Goal: Task Accomplishment & Management: Manage account settings

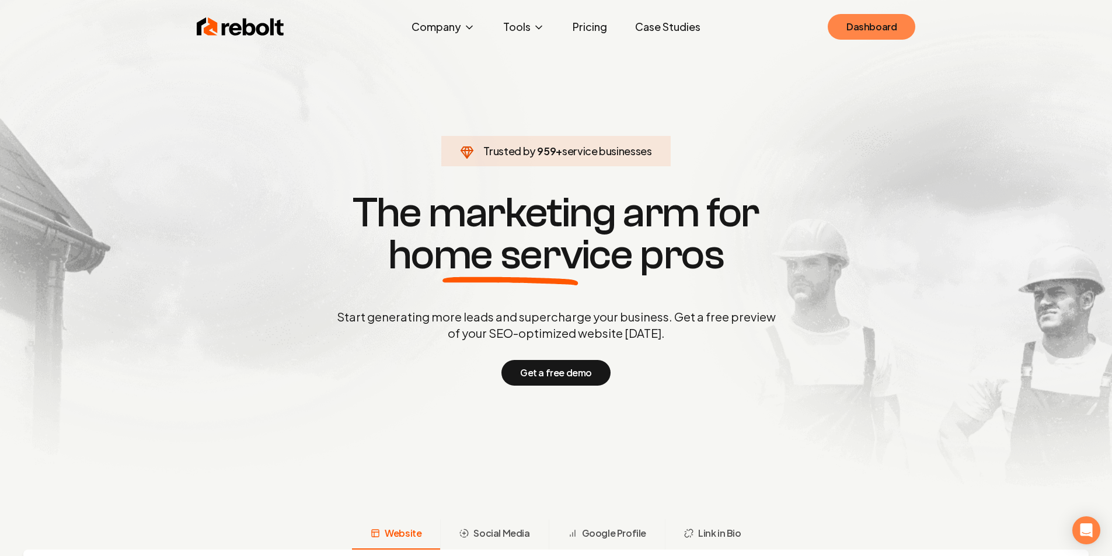
click at [879, 27] on link "Dashboard" at bounding box center [871, 27] width 88 height 26
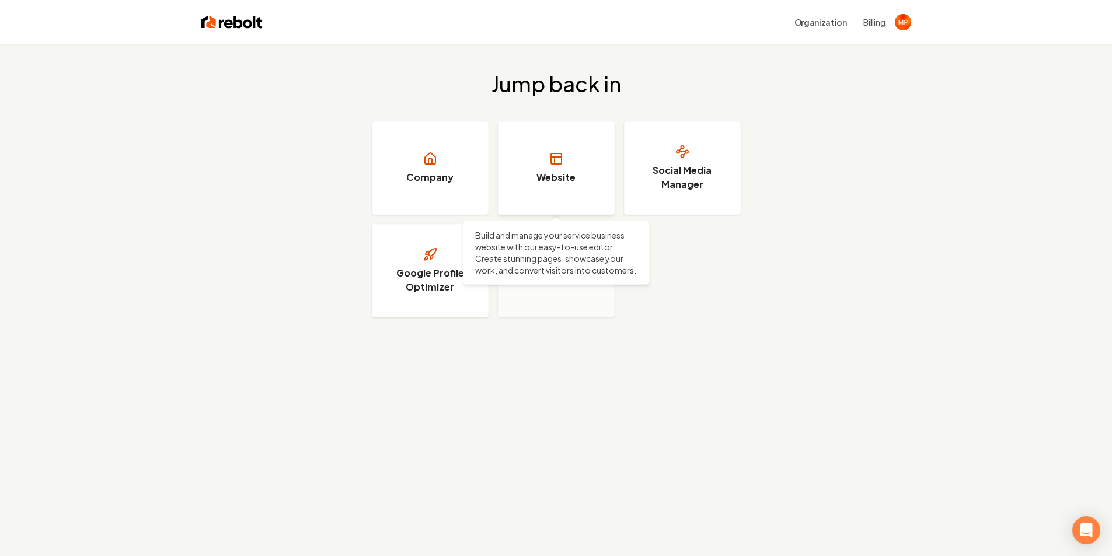
click at [571, 181] on h3 "Website" at bounding box center [555, 177] width 39 height 14
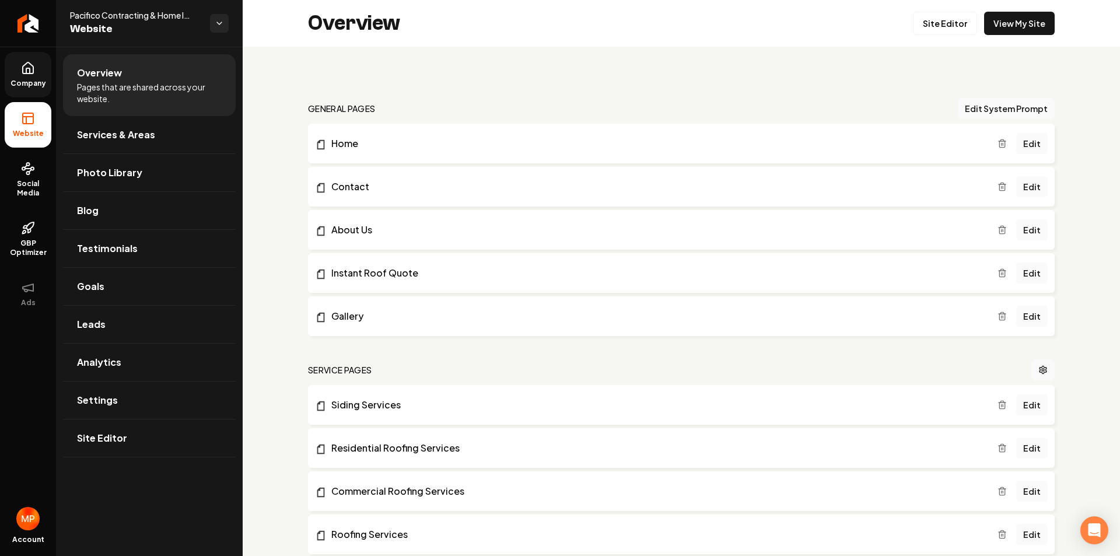
click at [29, 72] on icon at bounding box center [28, 68] width 14 height 14
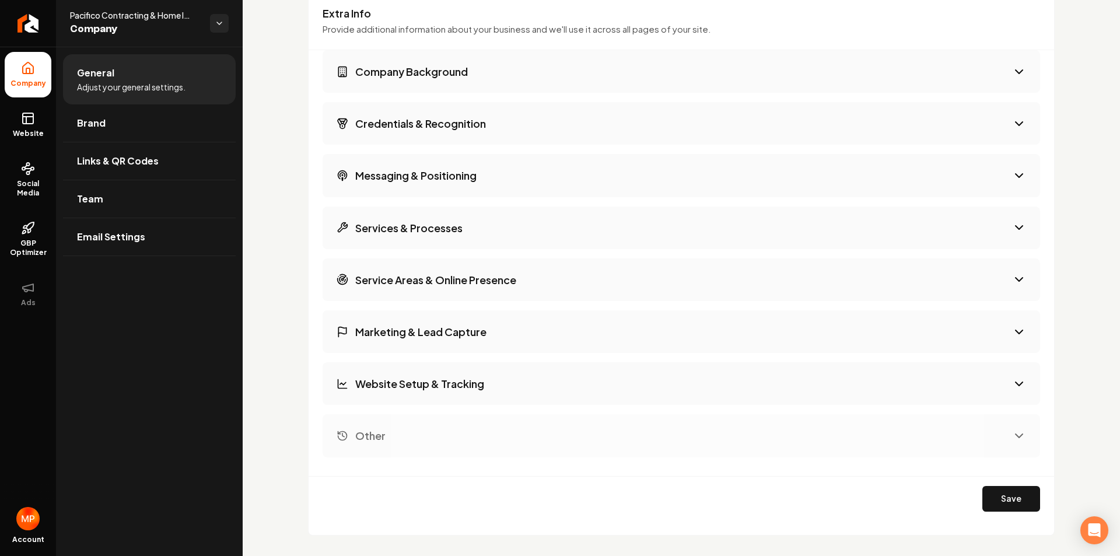
scroll to position [1850, 0]
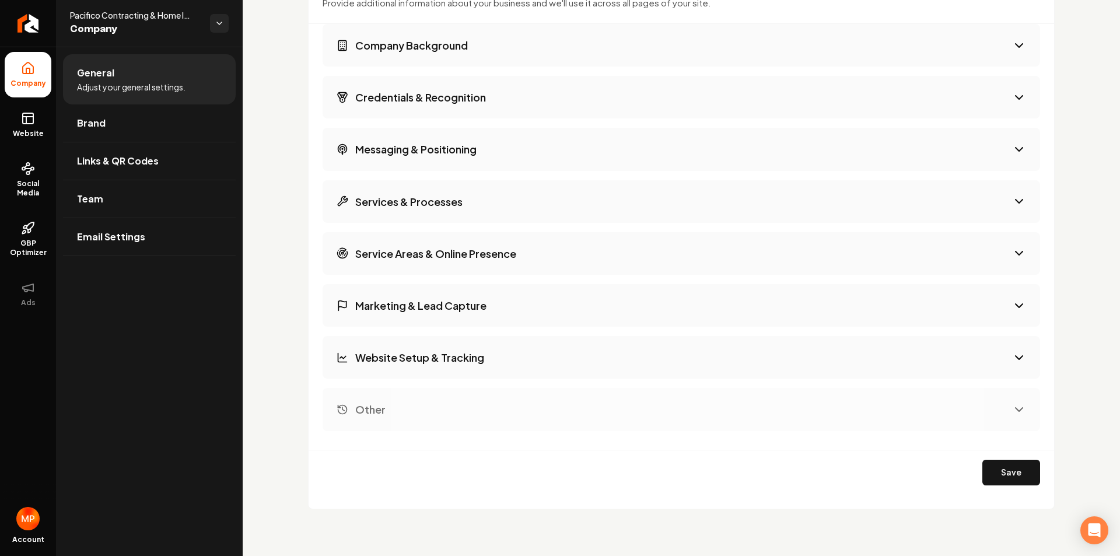
click at [1016, 355] on icon "Main content area" at bounding box center [1019, 358] width 14 height 14
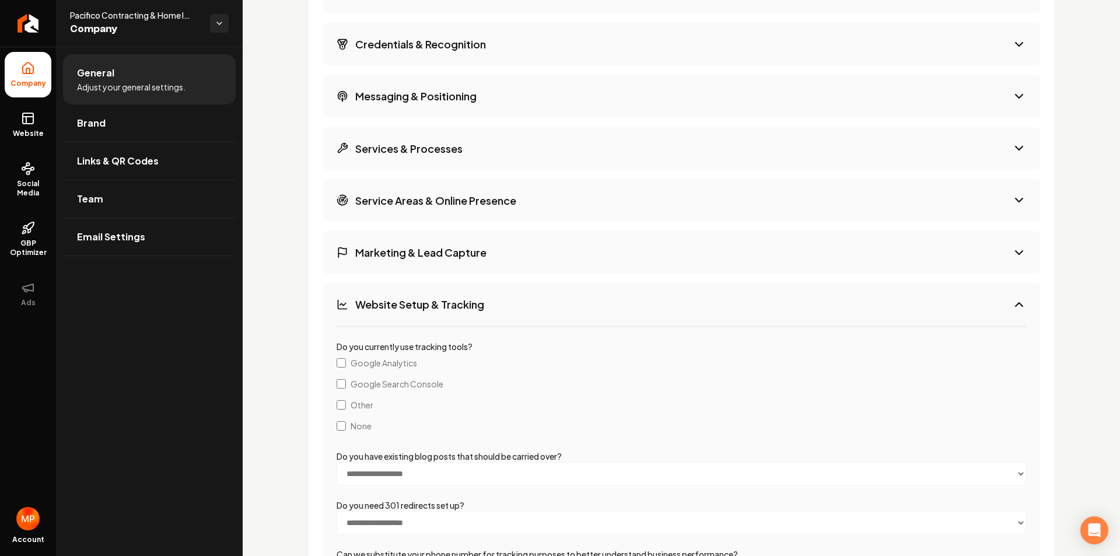
scroll to position [1888, 0]
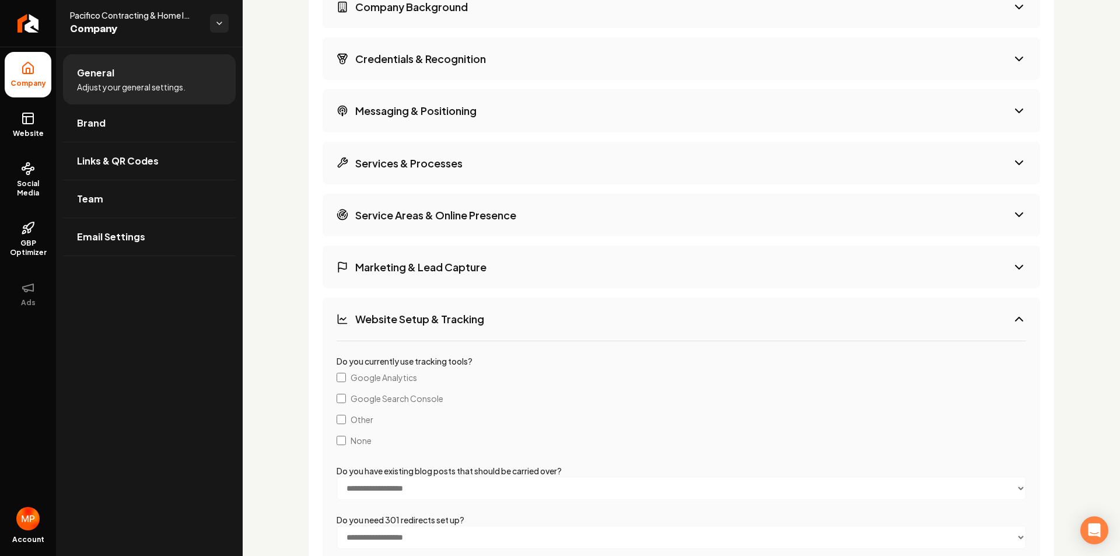
click at [1002, 265] on button "Marketing & Lead Capture" at bounding box center [682, 267] width 718 height 43
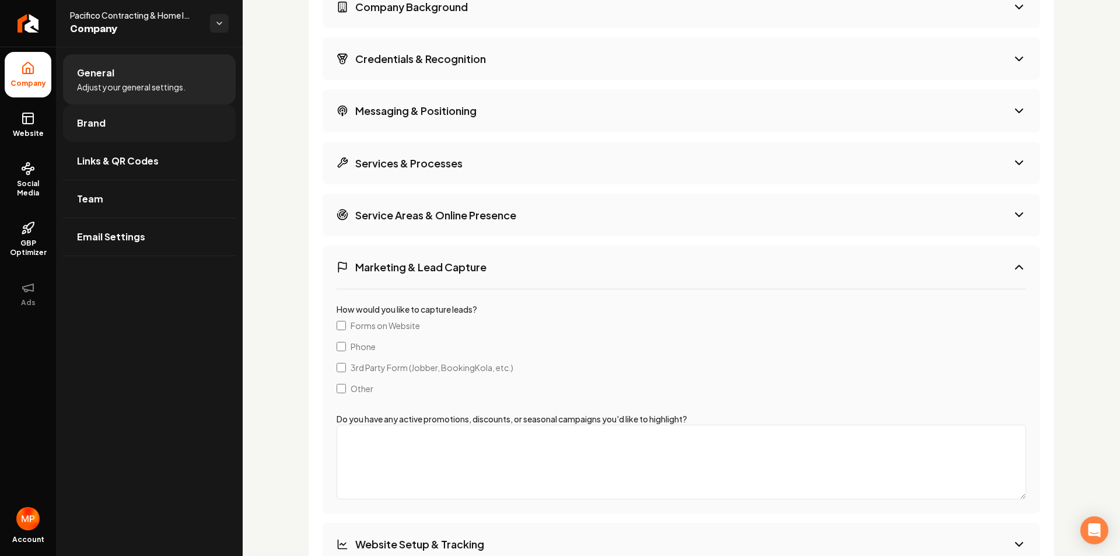
click at [101, 123] on span "Brand" at bounding box center [91, 123] width 29 height 14
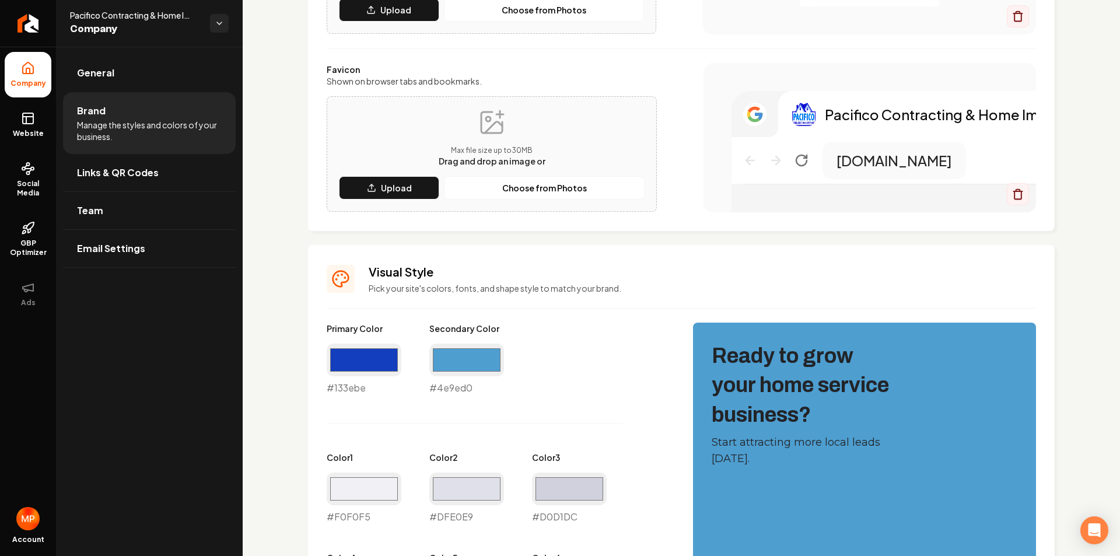
scroll to position [793, 0]
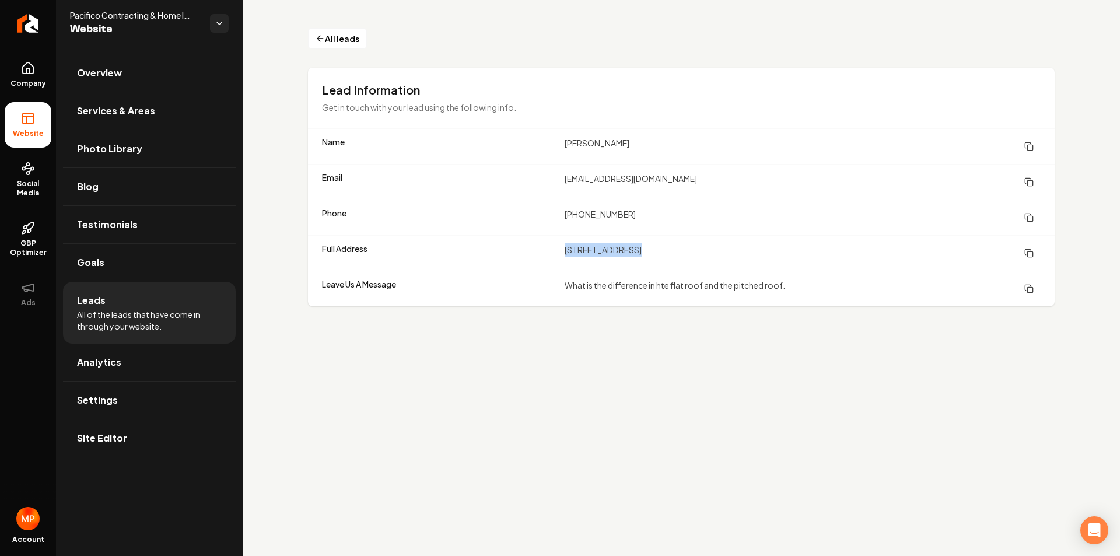
drag, startPoint x: 636, startPoint y: 250, endPoint x: 565, endPoint y: 251, distance: 70.6
click at [565, 251] on dd "[STREET_ADDRESS]" at bounding box center [803, 253] width 476 height 21
copy dd "[STREET_ADDRESS]"
click at [113, 72] on span "Overview" at bounding box center [99, 73] width 45 height 14
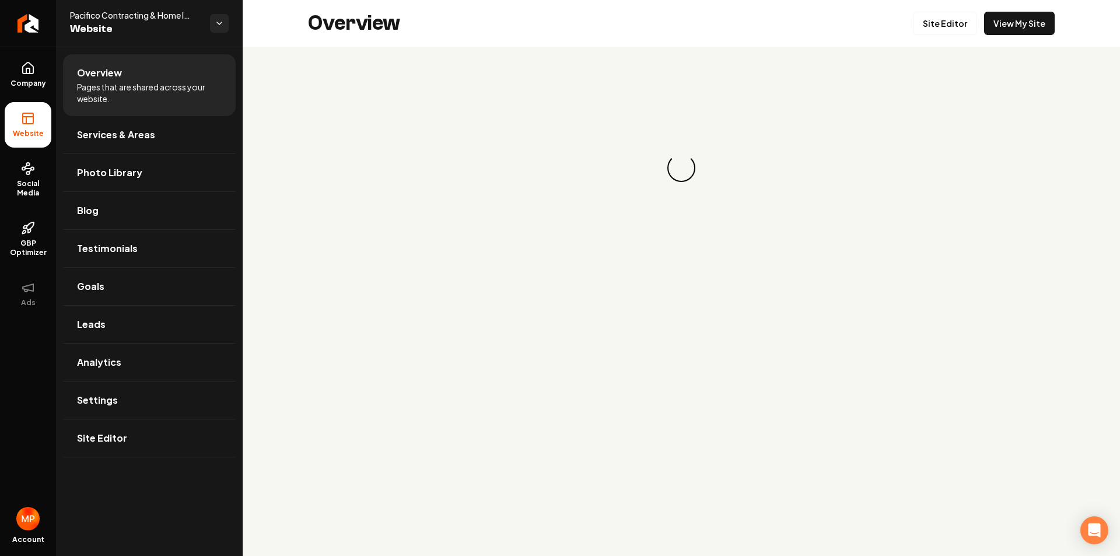
click at [36, 135] on span "Website" at bounding box center [28, 133] width 40 height 9
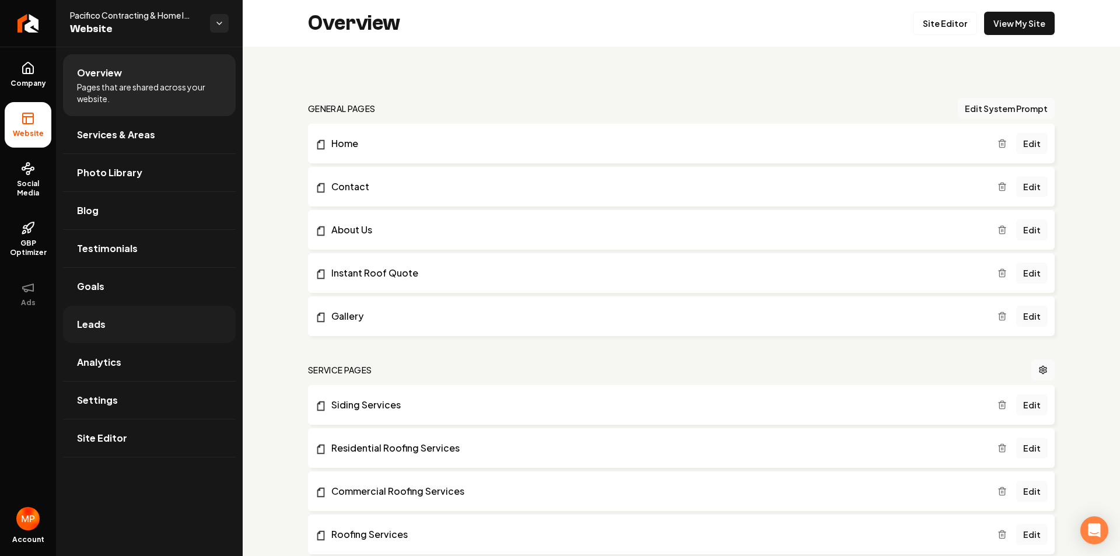
click at [118, 325] on link "Leads" at bounding box center [149, 324] width 173 height 37
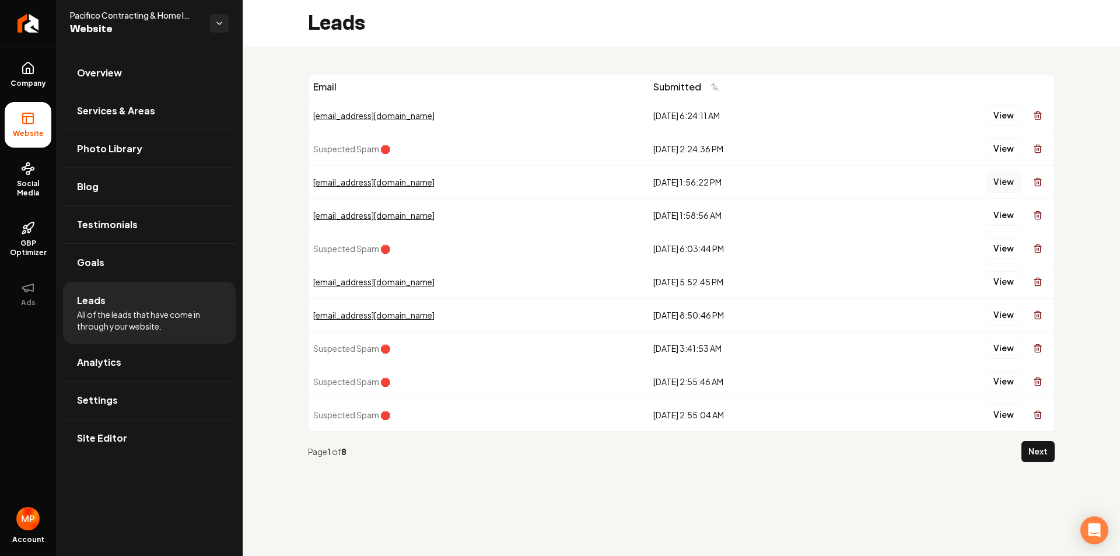
click at [1011, 179] on button "View" at bounding box center [1004, 182] width 36 height 21
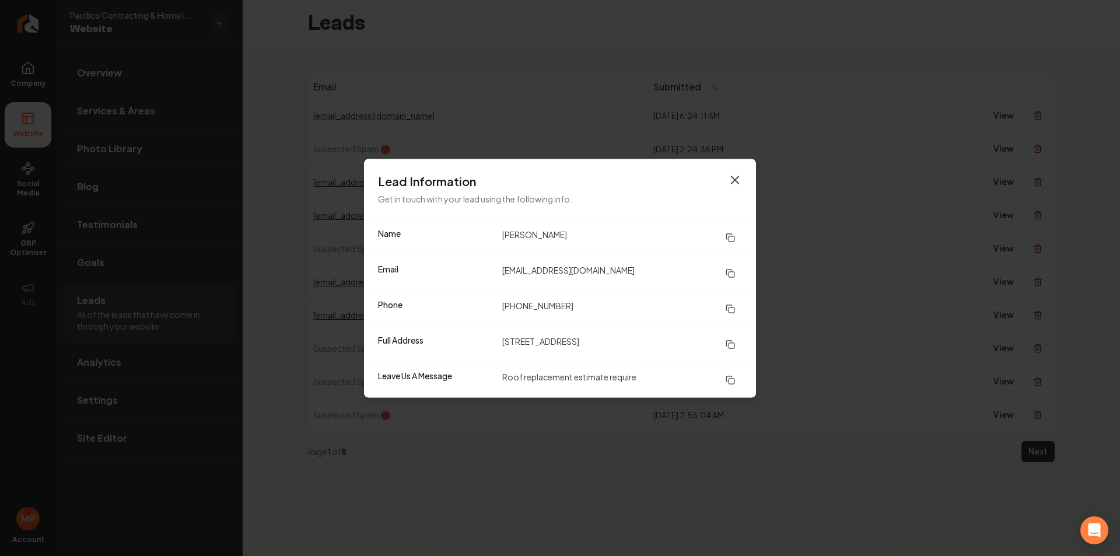
click at [738, 179] on icon "button" at bounding box center [735, 180] width 14 height 14
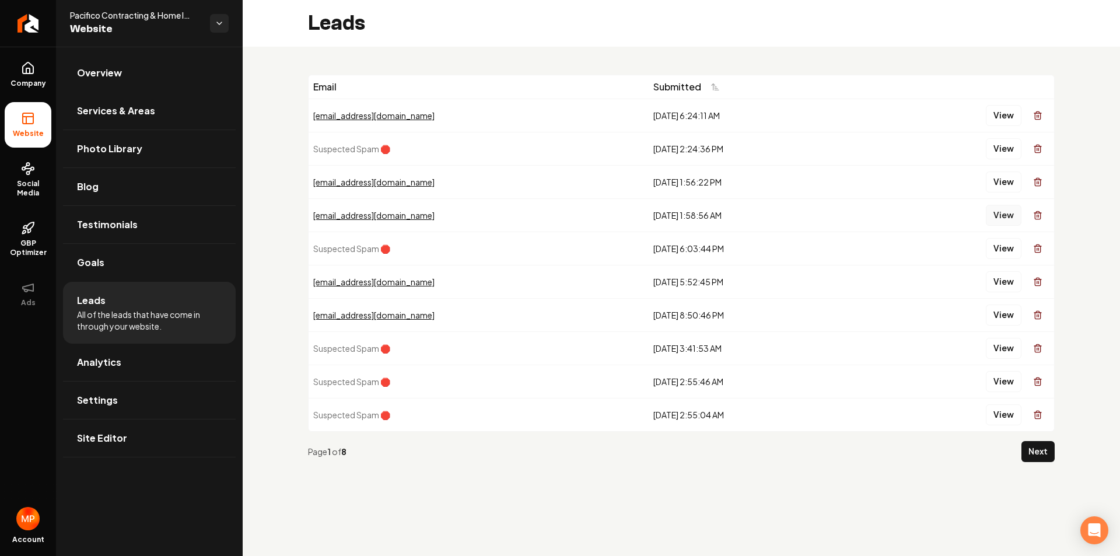
click at [1006, 212] on button "View" at bounding box center [1004, 215] width 36 height 21
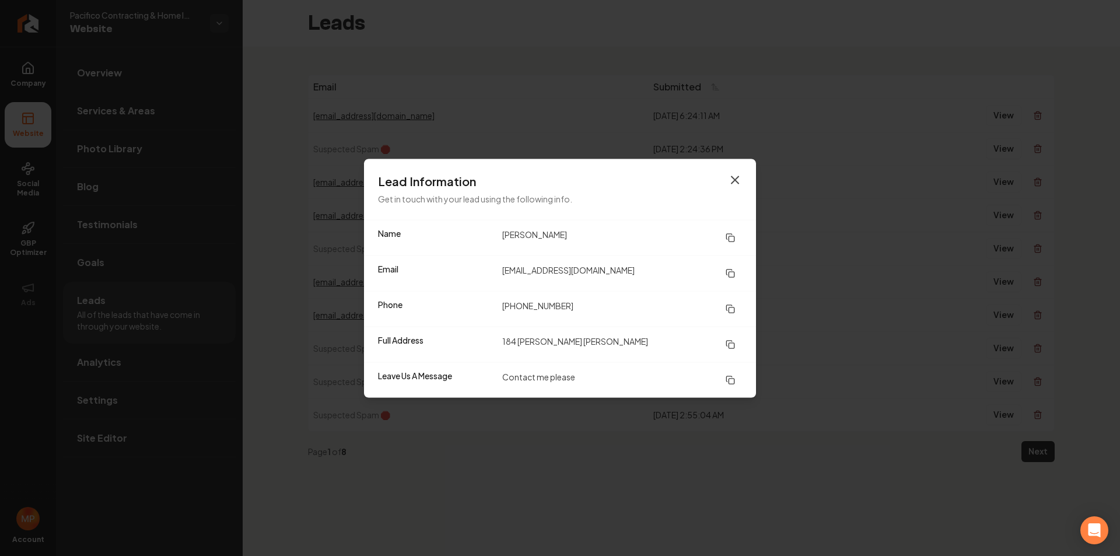
click at [734, 179] on icon "button" at bounding box center [735, 179] width 7 height 7
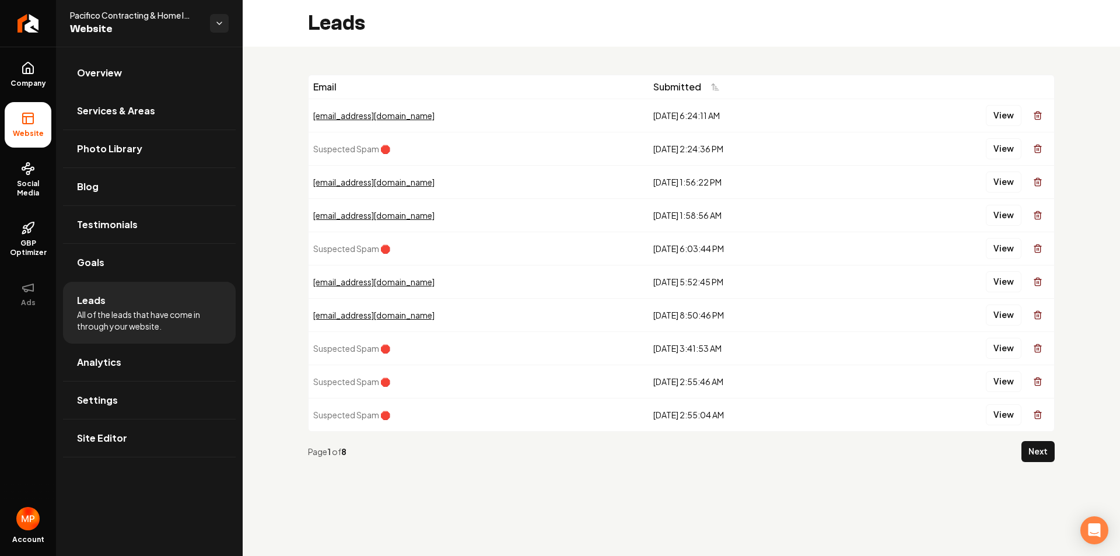
click at [344, 285] on div "[EMAIL_ADDRESS][DOMAIN_NAME]" at bounding box center [478, 282] width 331 height 12
click at [1002, 281] on button "View" at bounding box center [1004, 281] width 36 height 21
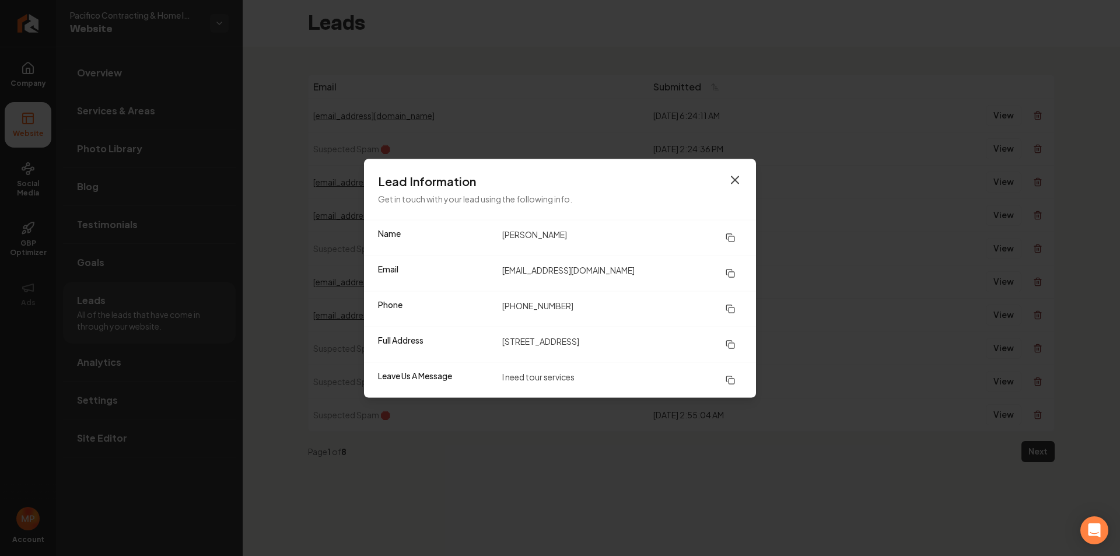
click at [735, 181] on icon "button" at bounding box center [735, 179] width 7 height 7
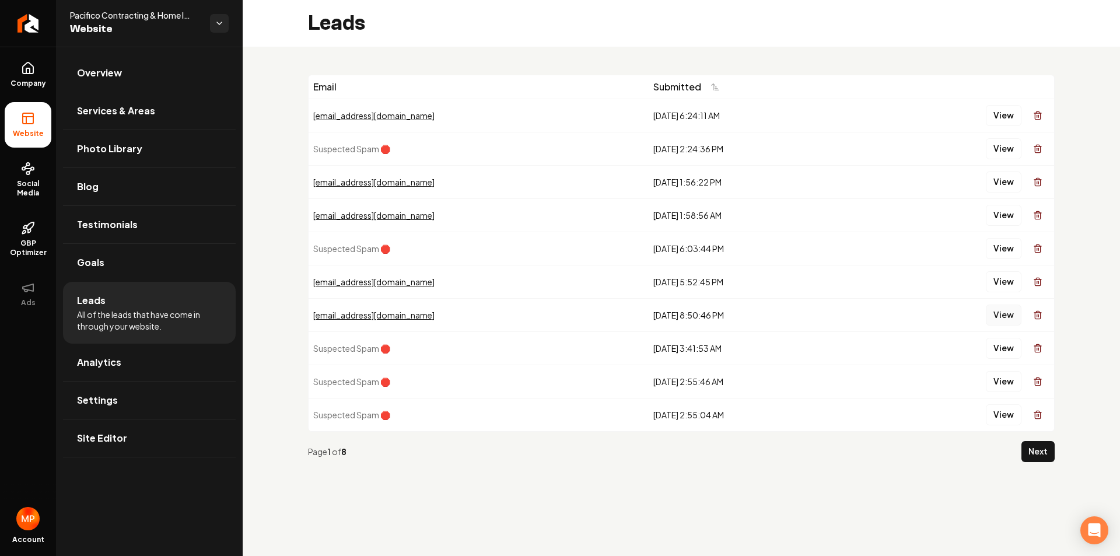
click at [1002, 313] on button "View" at bounding box center [1004, 315] width 36 height 21
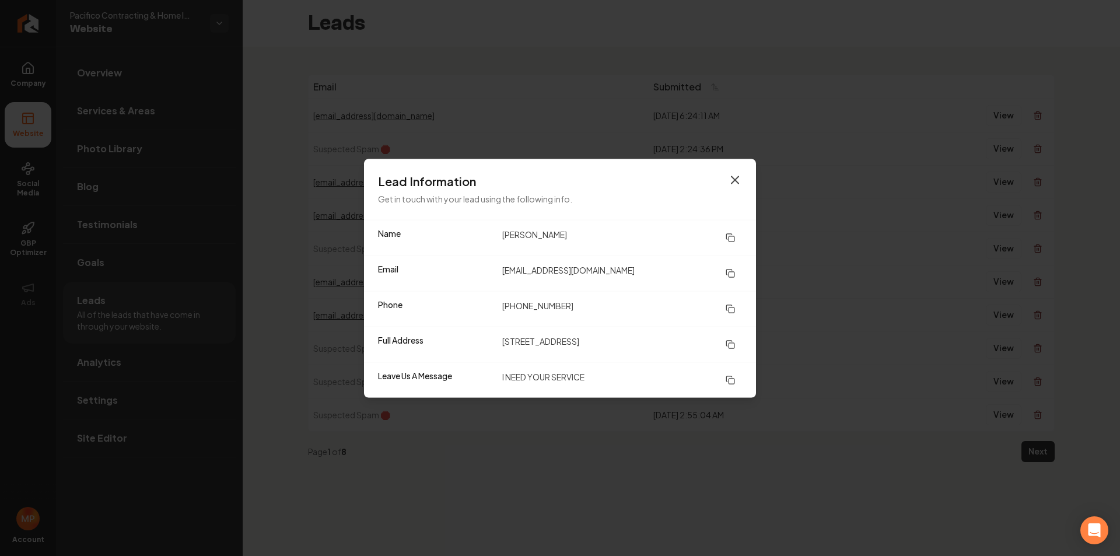
click at [737, 179] on icon "button" at bounding box center [735, 180] width 14 height 14
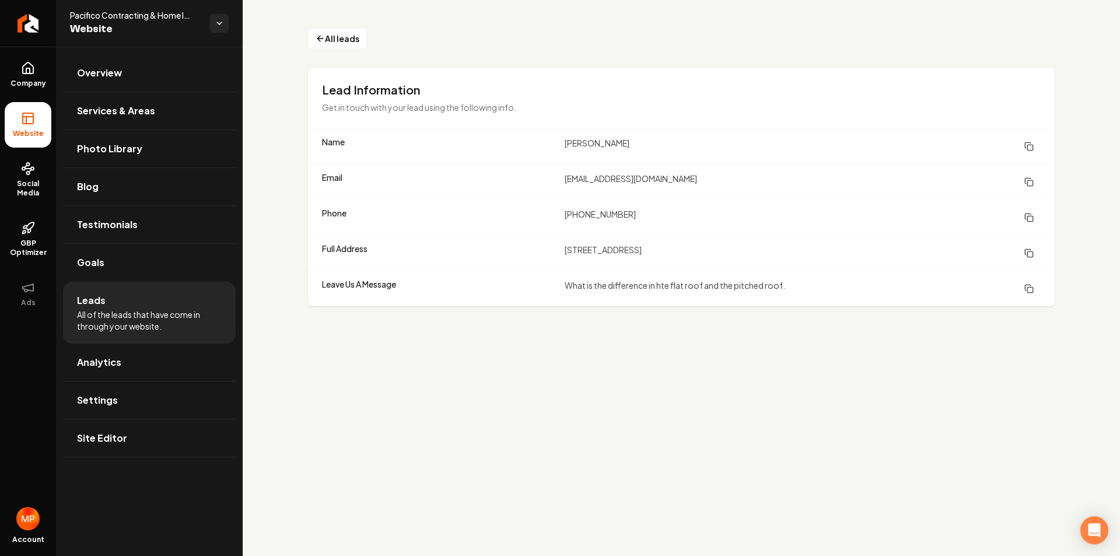
click at [1030, 286] on icon "Main content area" at bounding box center [1029, 288] width 9 height 9
click at [1036, 243] on button "Main content area" at bounding box center [1029, 253] width 23 height 21
click at [333, 39] on span "All leads" at bounding box center [342, 39] width 34 height 12
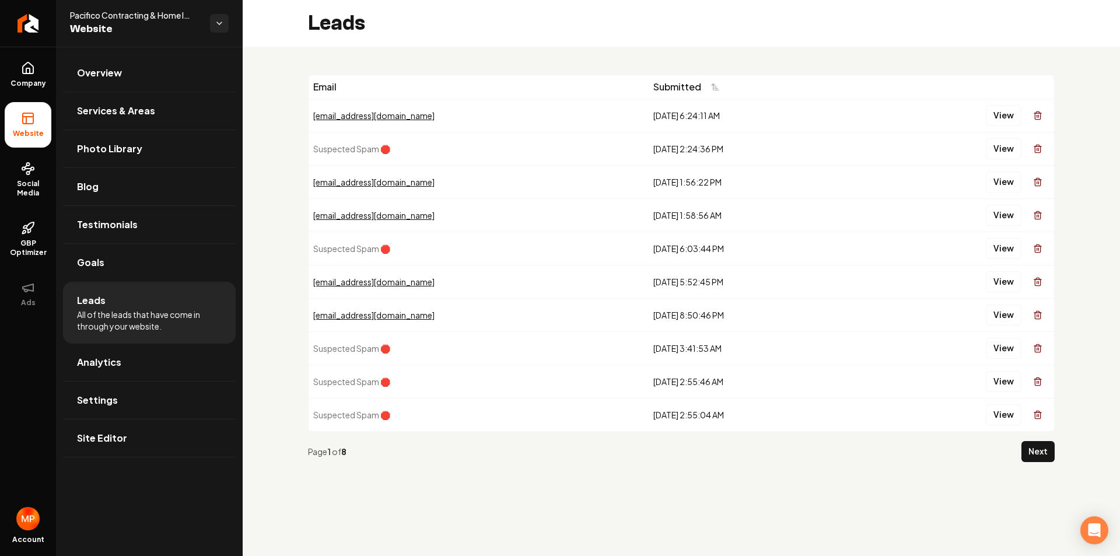
click at [380, 319] on div "[EMAIL_ADDRESS][DOMAIN_NAME]" at bounding box center [478, 315] width 331 height 12
click at [1009, 315] on button "View" at bounding box center [1004, 315] width 36 height 21
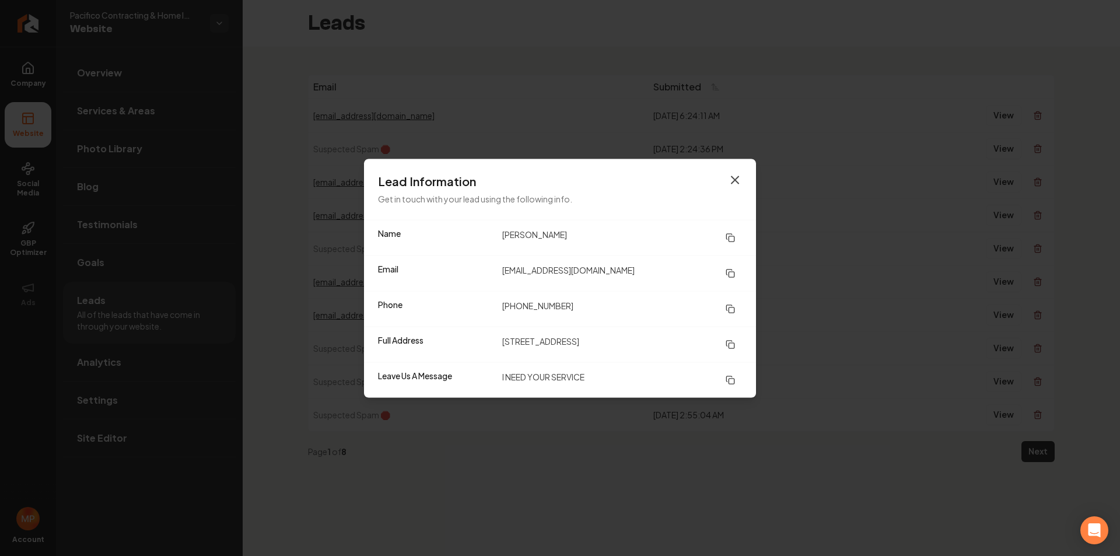
click at [733, 181] on icon "button" at bounding box center [735, 179] width 7 height 7
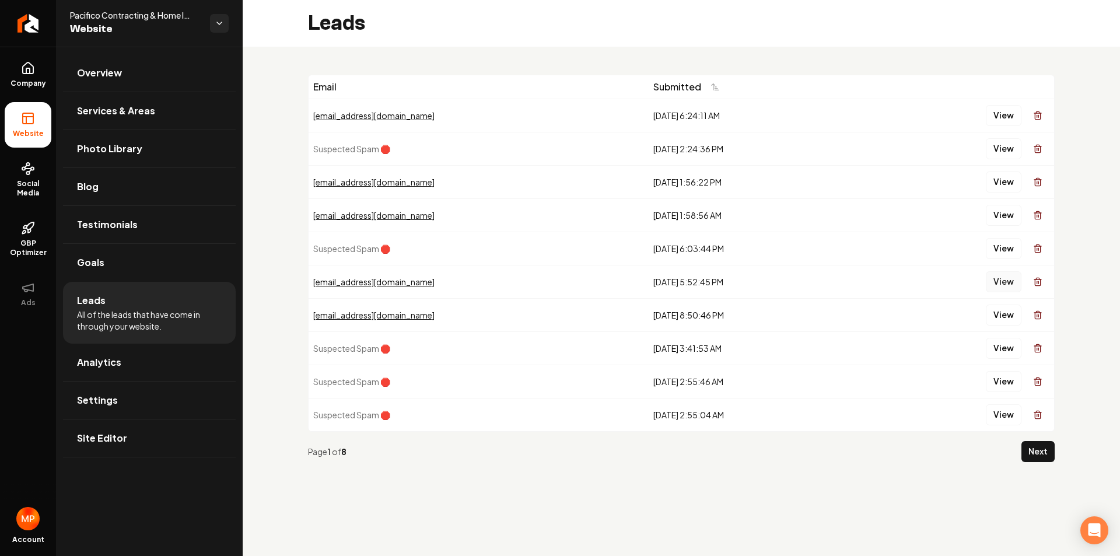
click at [1004, 285] on button "View" at bounding box center [1004, 281] width 36 height 21
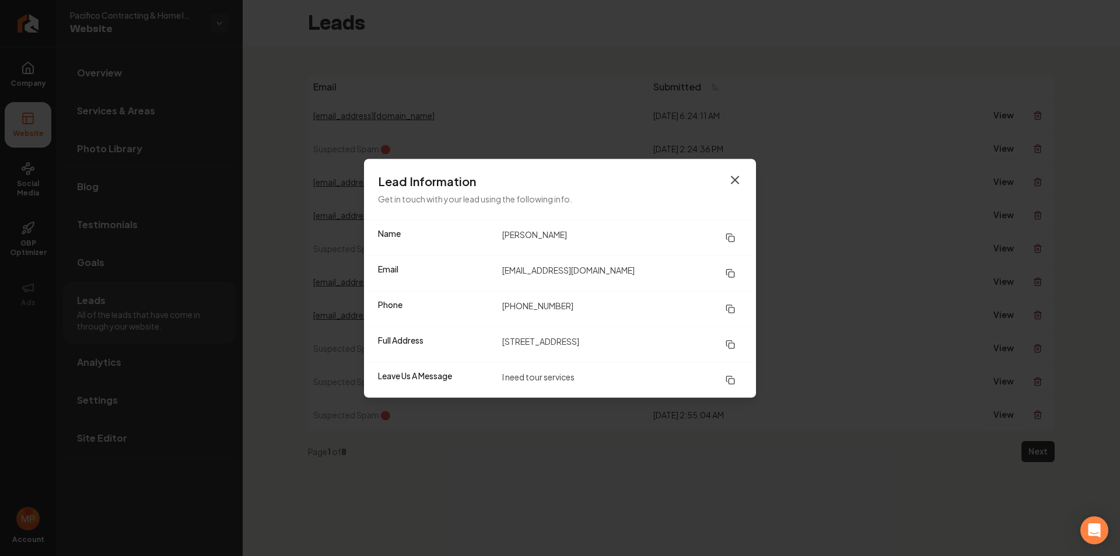
click at [736, 180] on icon "button" at bounding box center [735, 179] width 7 height 7
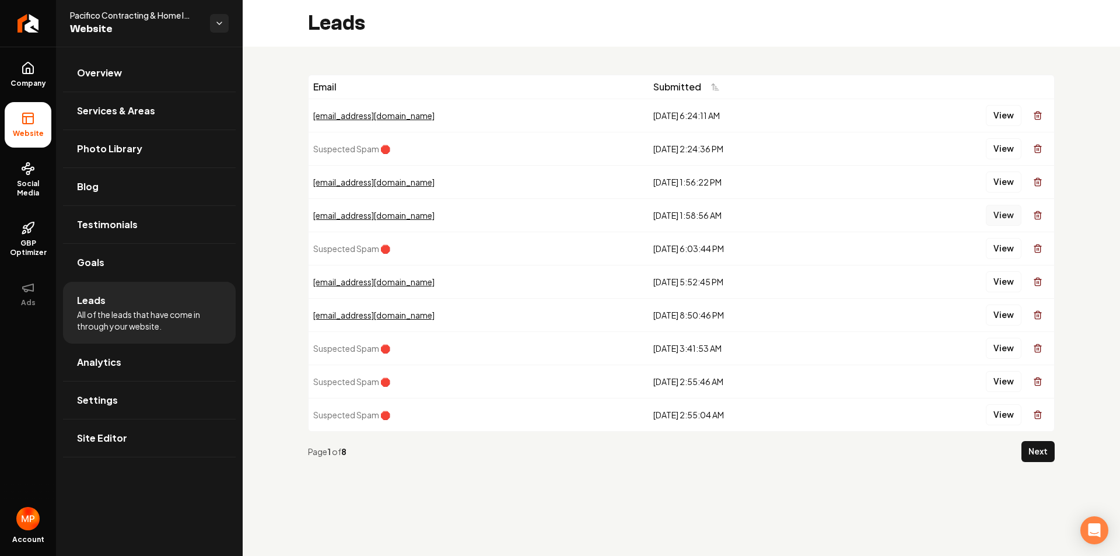
click at [1006, 215] on button "View" at bounding box center [1004, 215] width 36 height 21
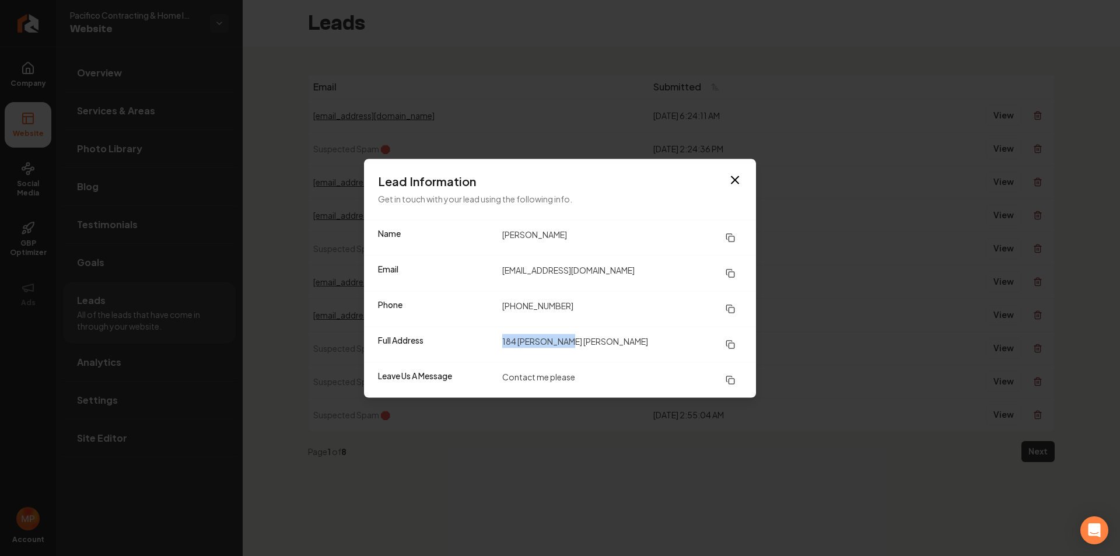
drag, startPoint x: 496, startPoint y: 342, endPoint x: 578, endPoint y: 338, distance: 81.8
click at [578, 338] on div "Full Address [STREET_ADDRESS][PERSON_NAME][PERSON_NAME]" at bounding box center [560, 344] width 392 height 36
copy div "[STREET_ADDRESS][PERSON_NAME]"
click at [739, 174] on icon "button" at bounding box center [735, 180] width 14 height 14
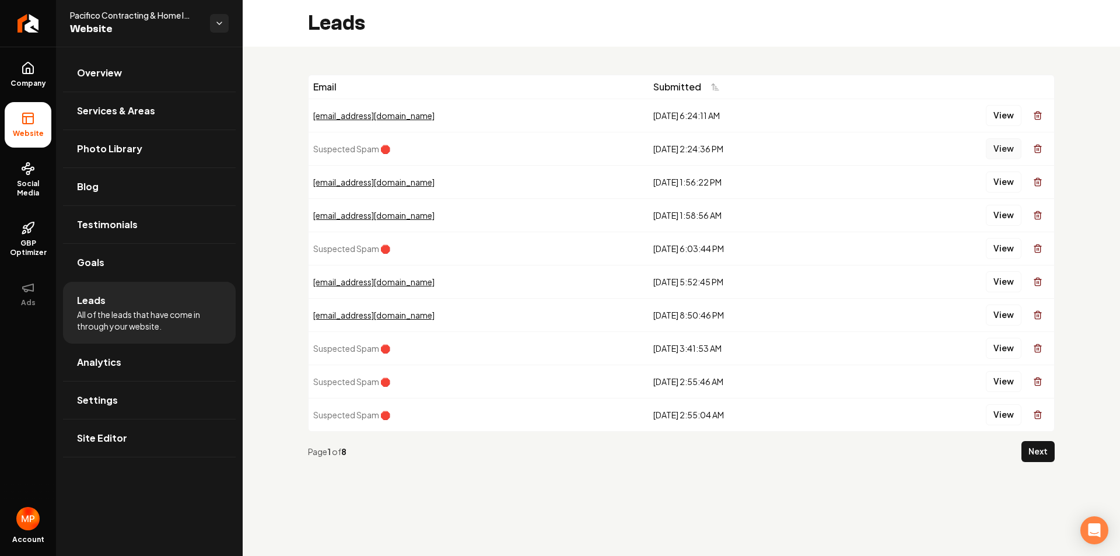
click at [1002, 144] on button "View" at bounding box center [1004, 148] width 36 height 21
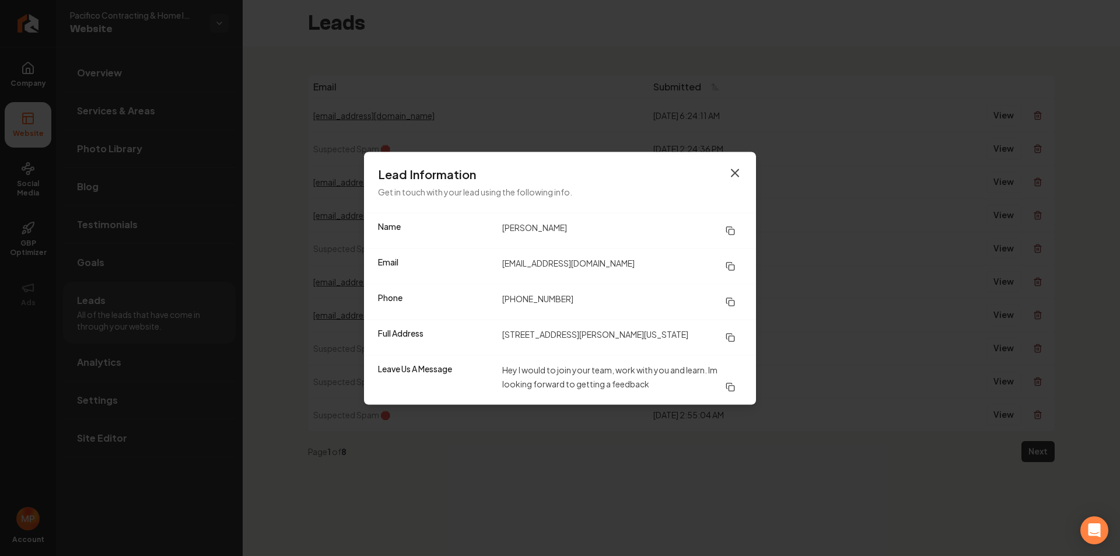
click at [736, 170] on icon "button" at bounding box center [735, 173] width 14 height 14
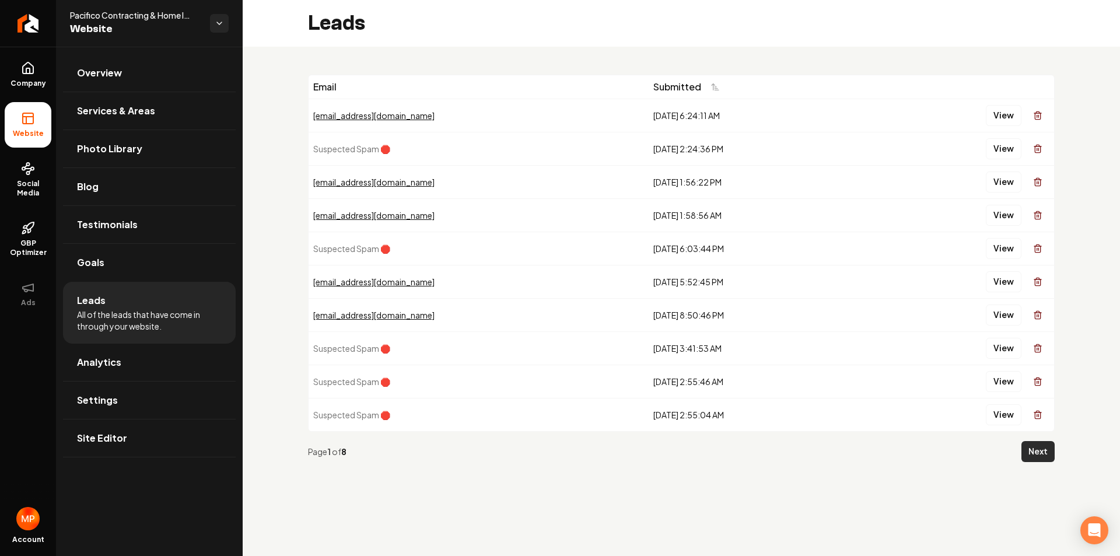
click at [1046, 453] on button "Next" at bounding box center [1038, 451] width 33 height 21
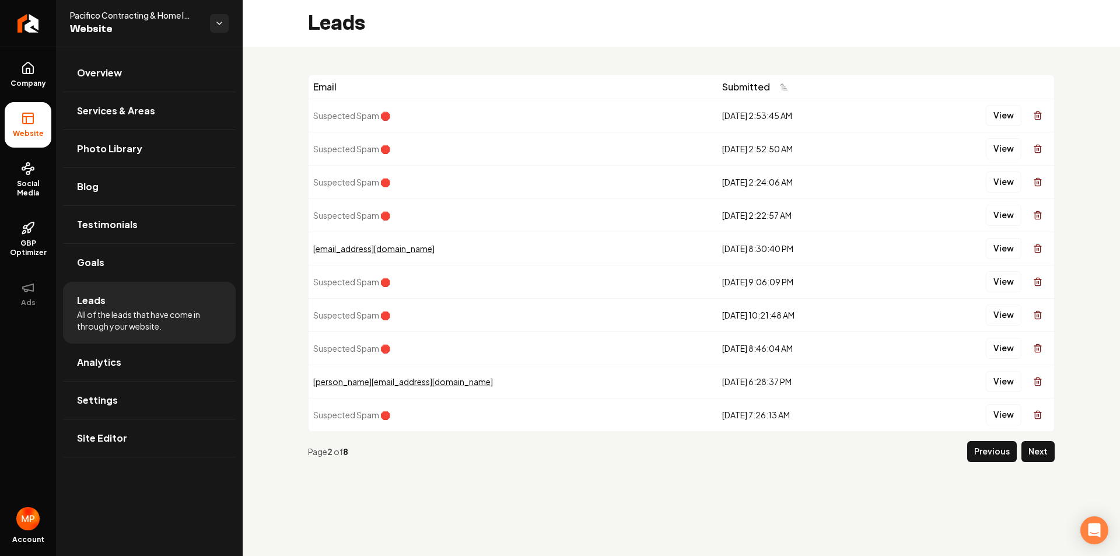
click at [992, 455] on button "Previous" at bounding box center [992, 451] width 50 height 21
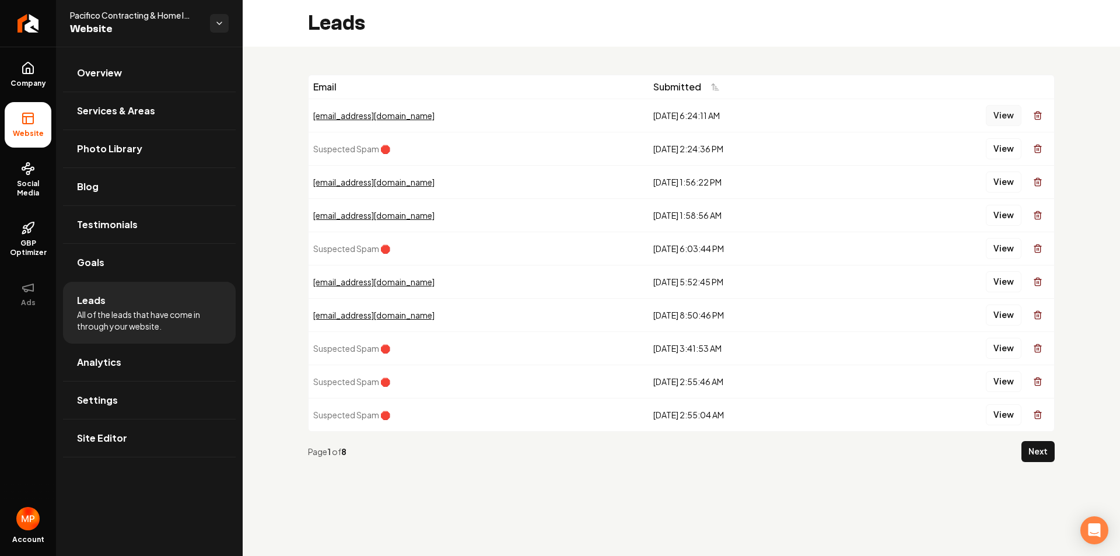
click at [1001, 112] on button "View" at bounding box center [1004, 115] width 36 height 21
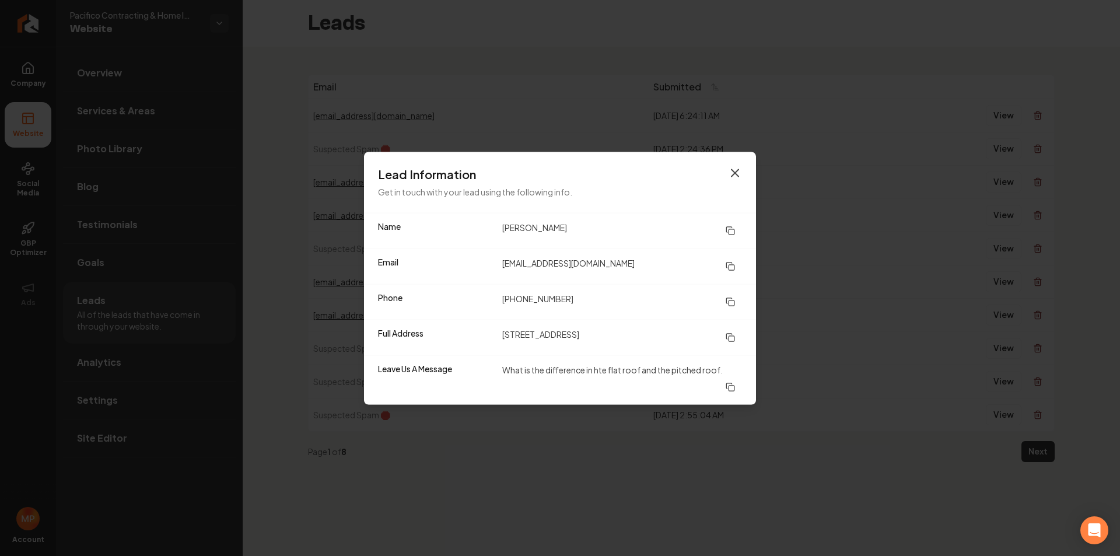
click at [738, 172] on icon "button" at bounding box center [735, 173] width 14 height 14
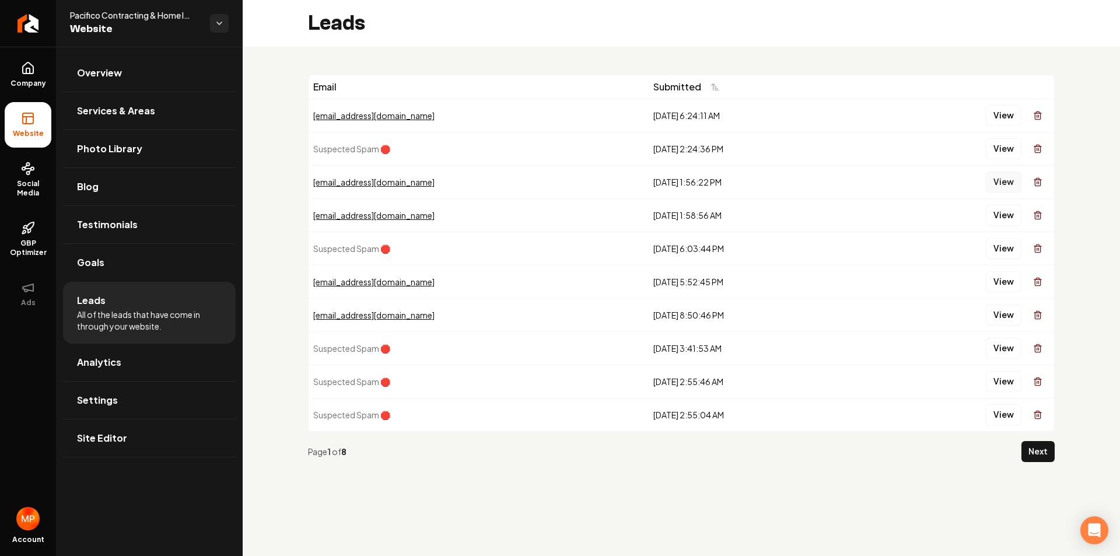
click at [1005, 185] on button "View" at bounding box center [1004, 182] width 36 height 21
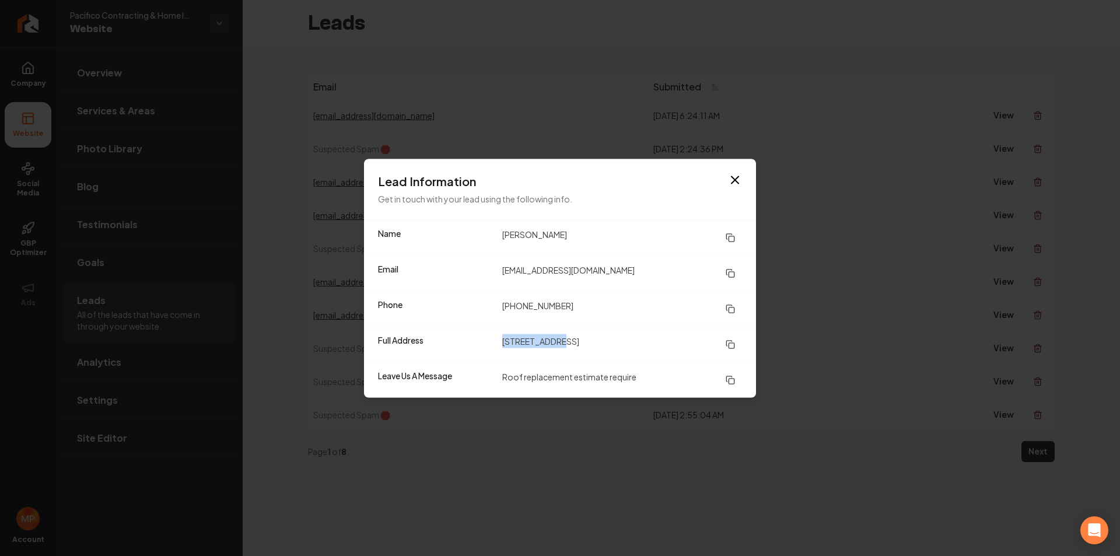
drag, startPoint x: 501, startPoint y: 342, endPoint x: 556, endPoint y: 342, distance: 55.4
click at [556, 342] on div "Full Address [STREET_ADDRESS]" at bounding box center [560, 344] width 392 height 36
copy dd "[STREET_ADDRESS]"
click at [735, 180] on icon "button" at bounding box center [735, 179] width 7 height 7
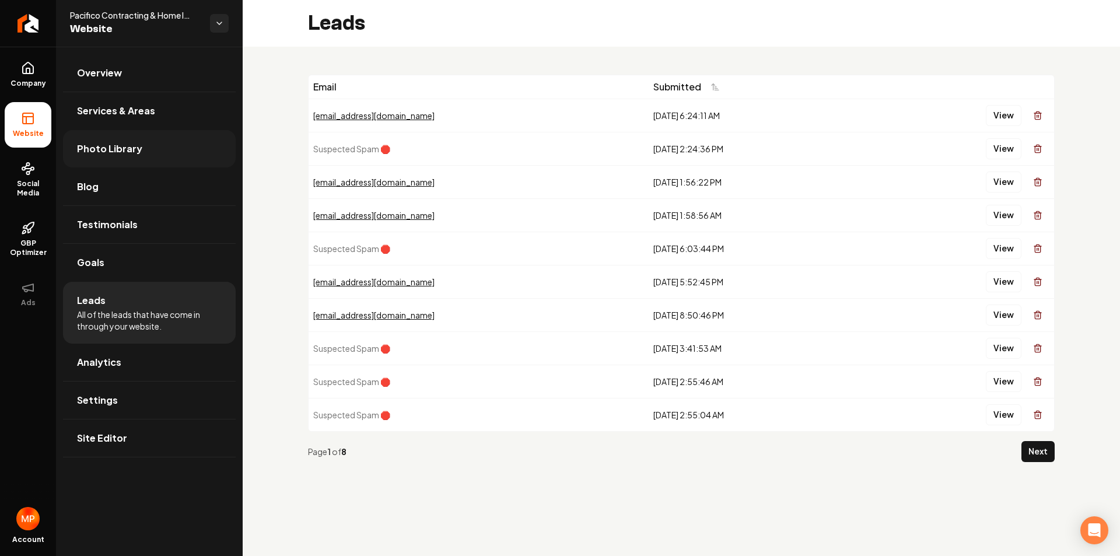
click at [123, 152] on span "Photo Library" at bounding box center [109, 149] width 65 height 14
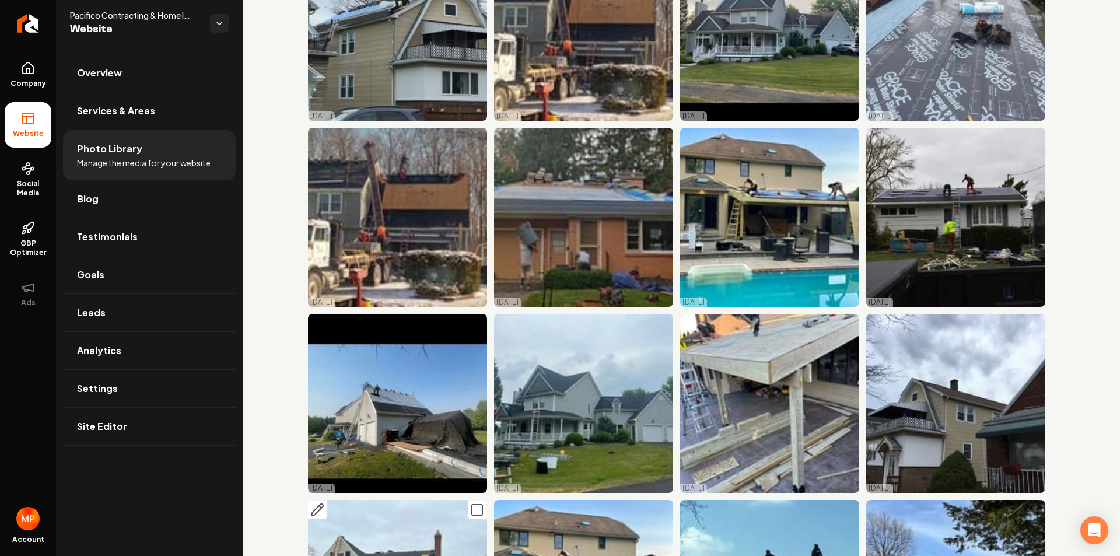
scroll to position [817, 0]
